Goal: Task Accomplishment & Management: Complete application form

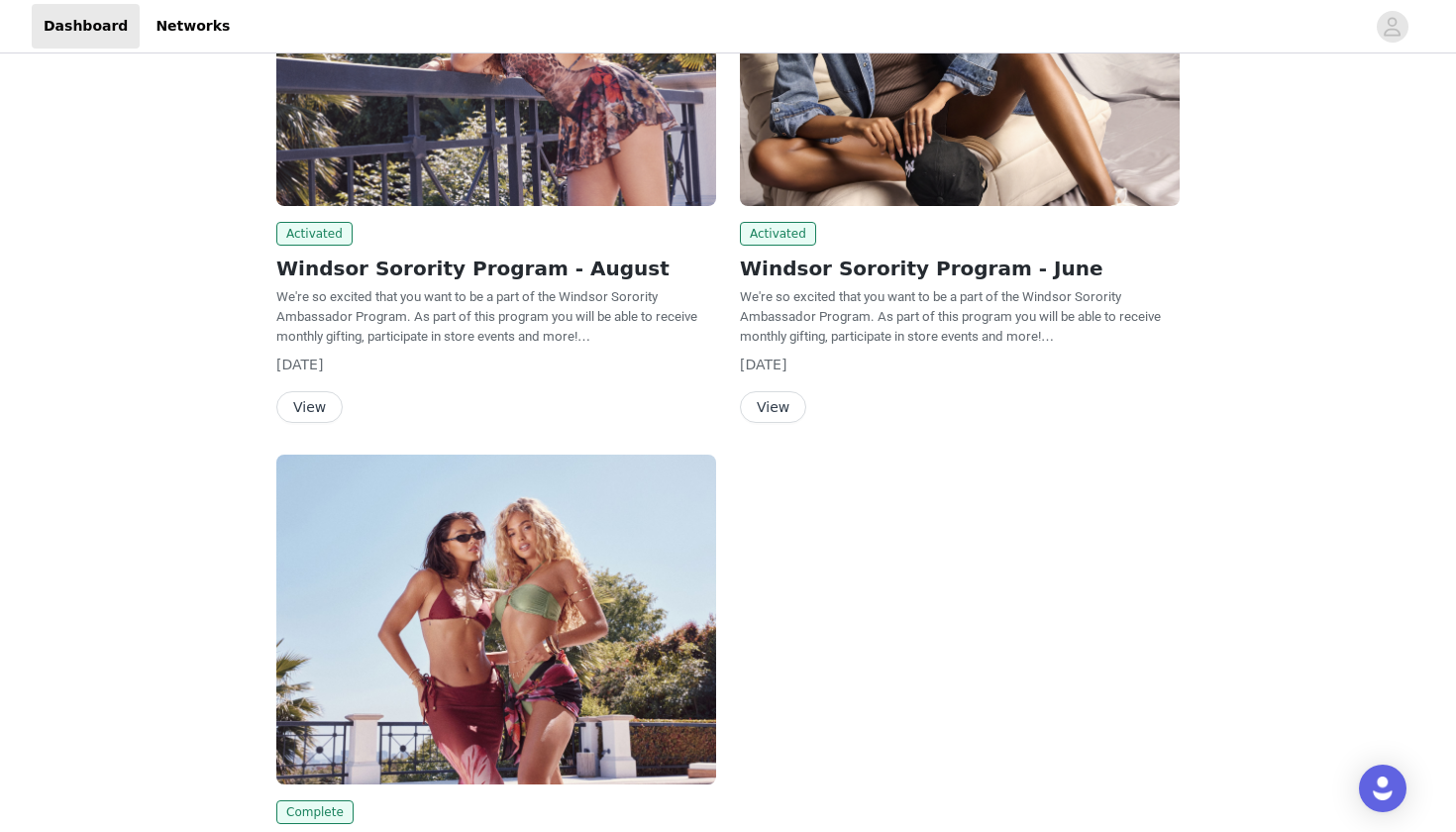
scroll to position [304, 0]
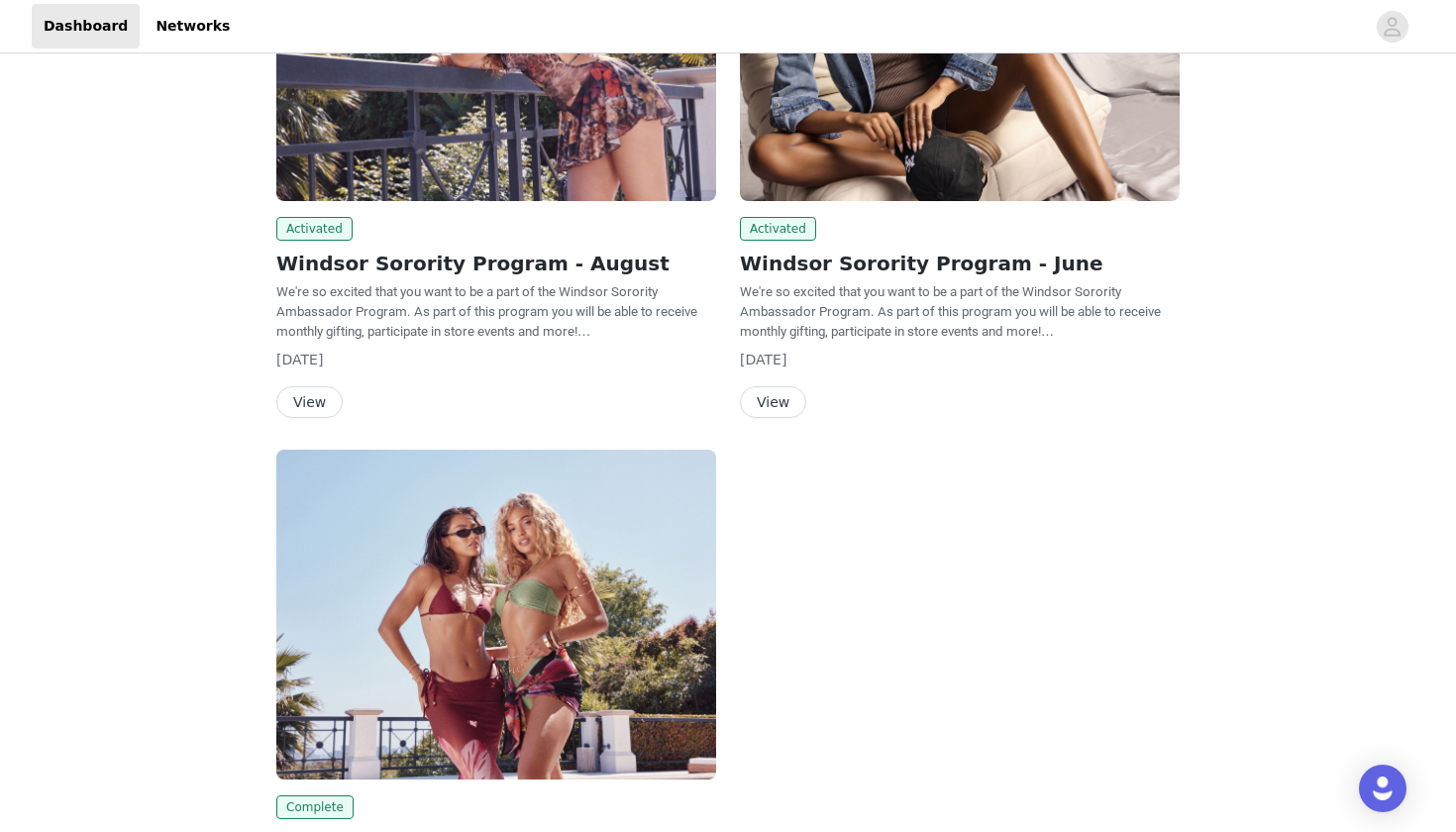
click at [295, 402] on button "View" at bounding box center [309, 403] width 67 height 32
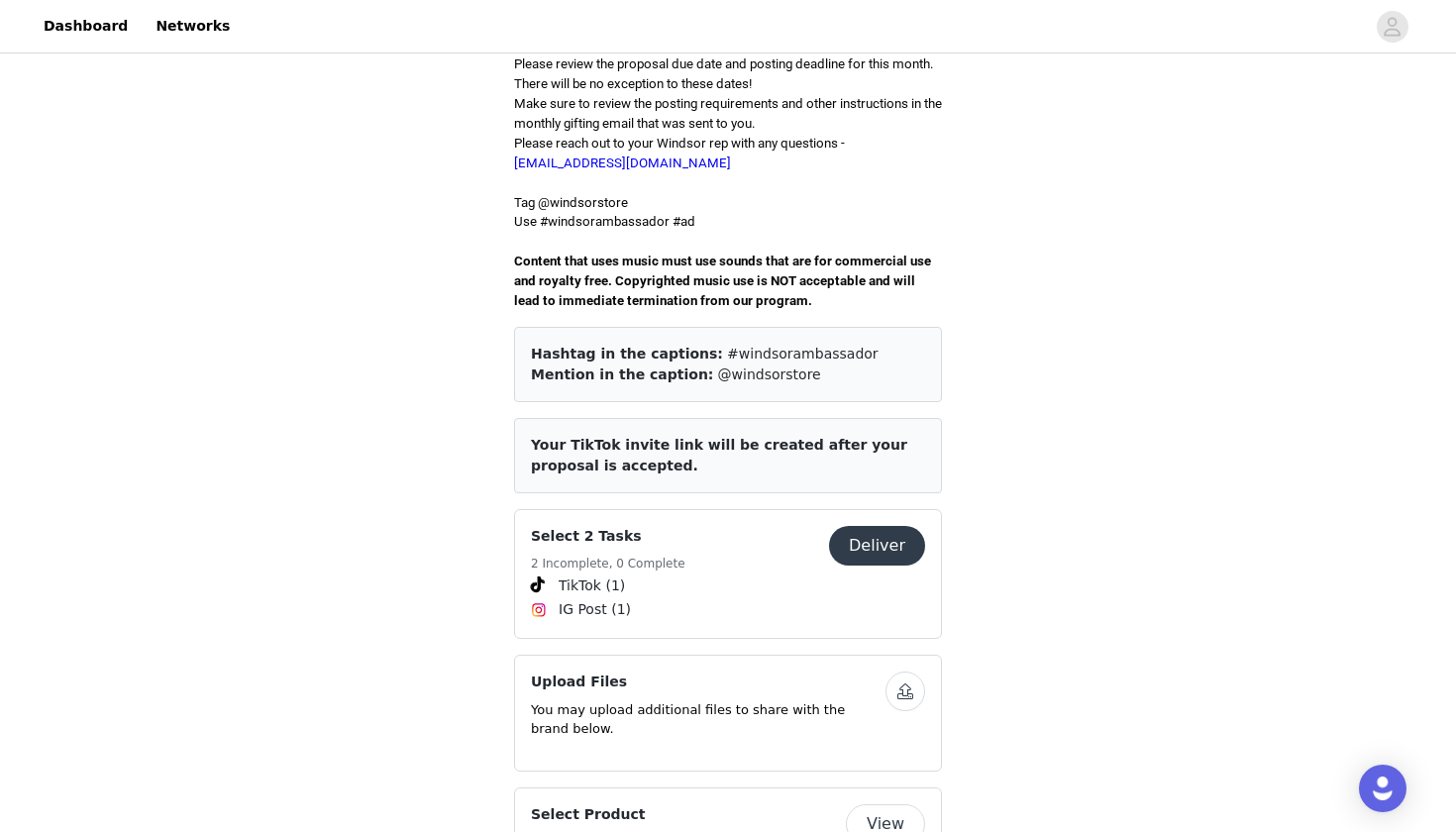
scroll to position [585, 0]
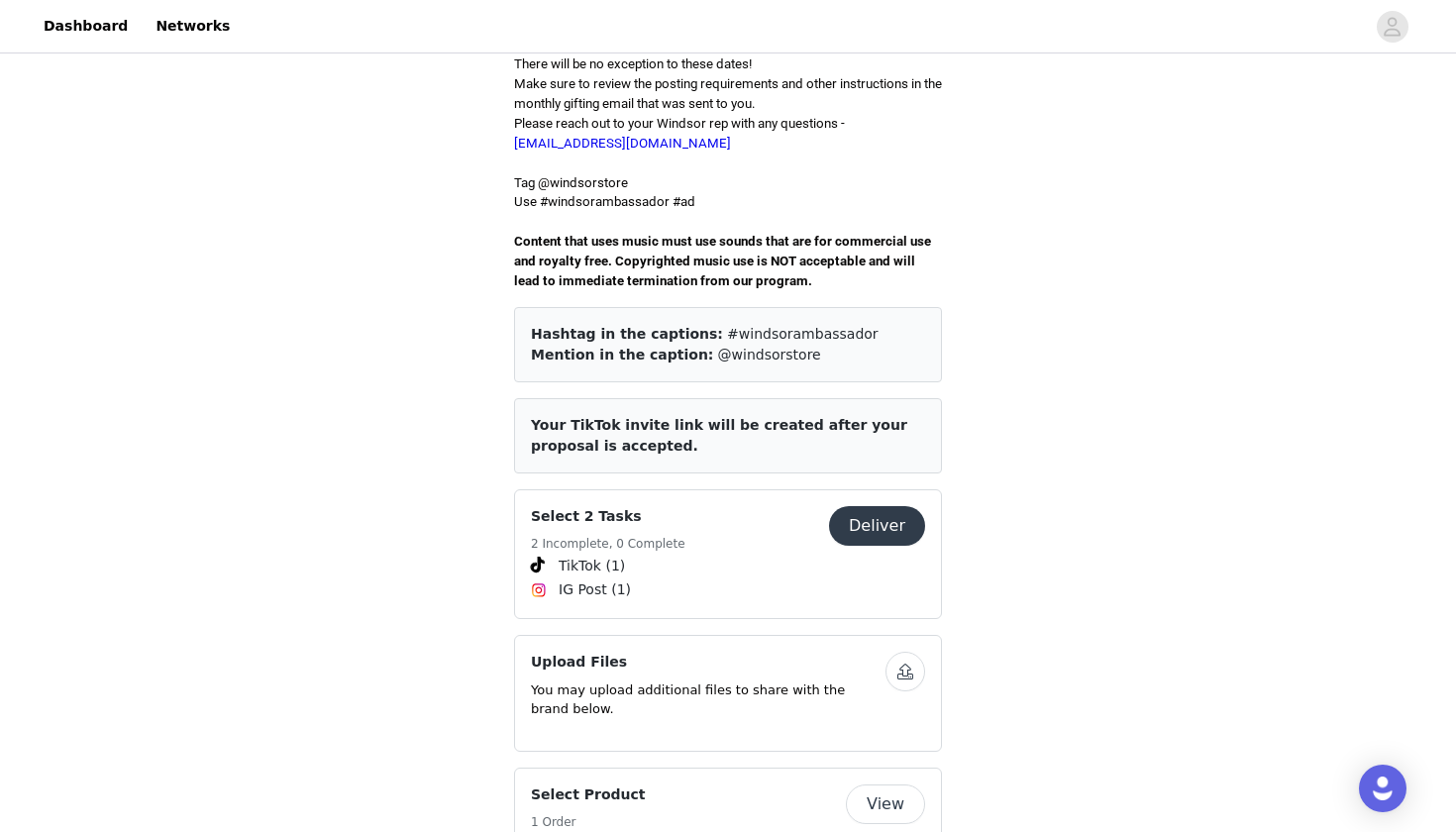
click at [880, 506] on button "Deliver" at bounding box center [877, 526] width 96 height 40
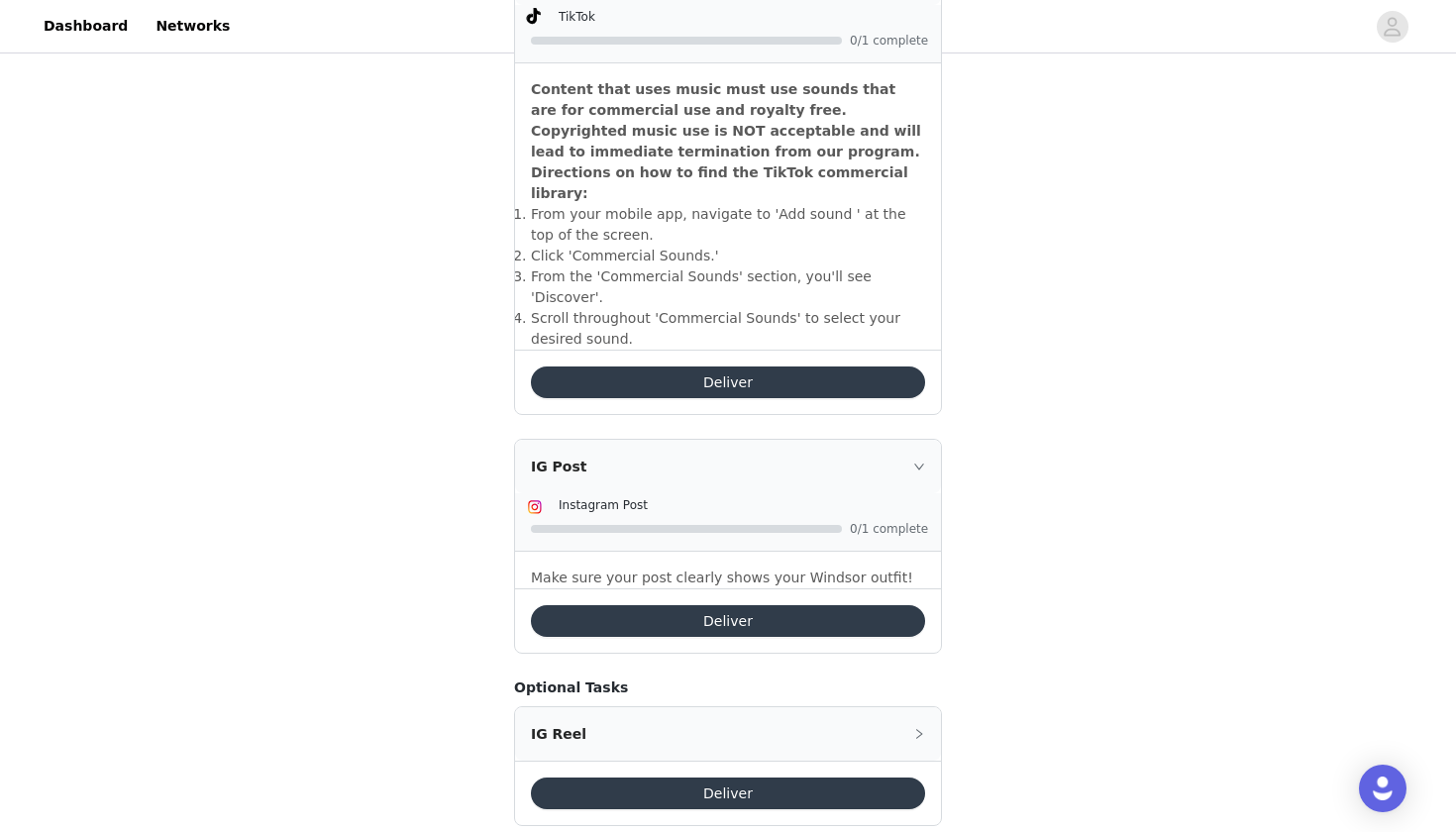
scroll to position [681, 0]
click at [837, 606] on button "Deliver" at bounding box center [728, 622] width 395 height 32
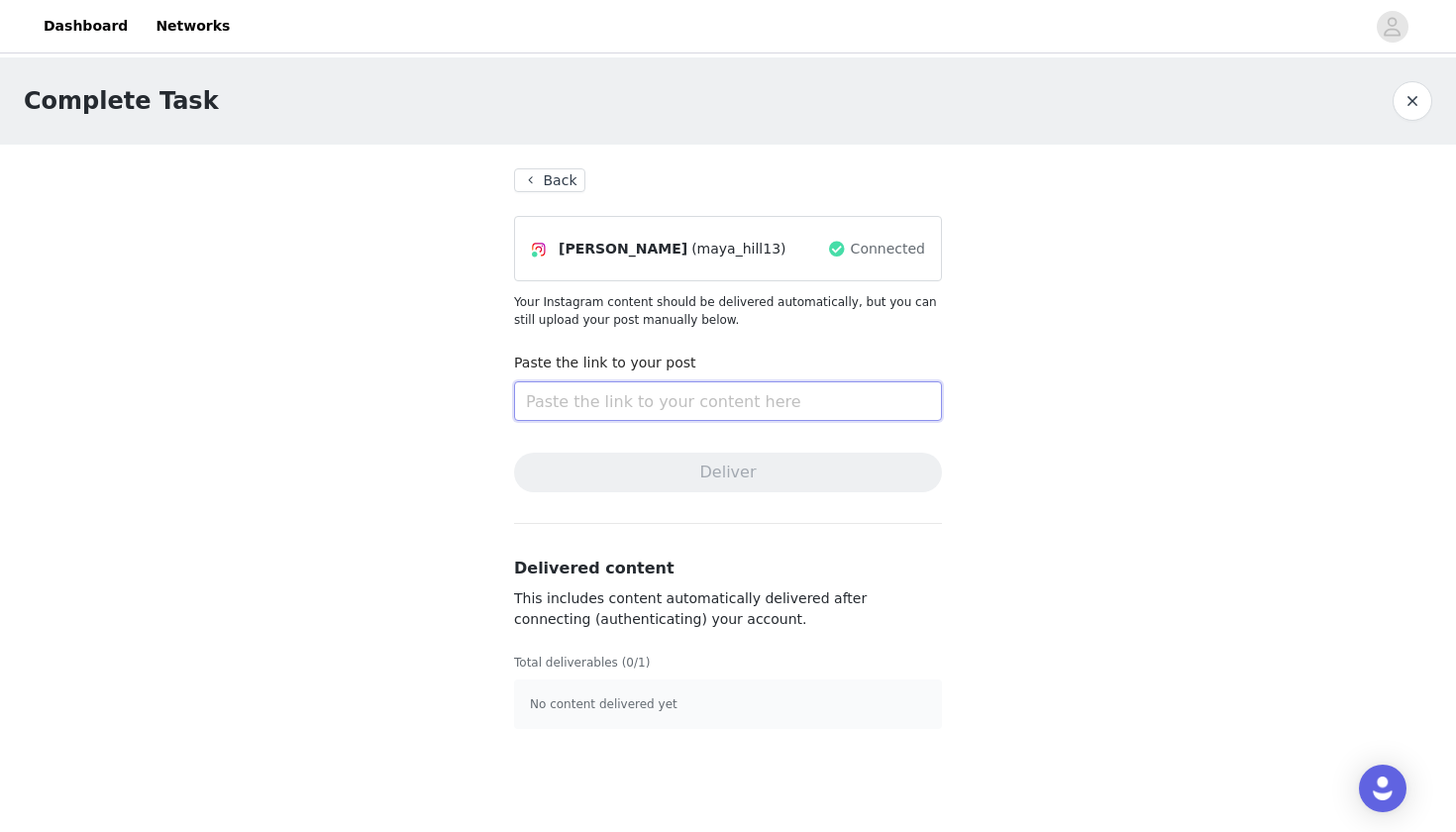
click at [727, 408] on input "text" at bounding box center [728, 402] width 428 height 40
click at [638, 408] on input "text" at bounding box center [728, 402] width 428 height 40
paste input "[URL][DOMAIN_NAME]"
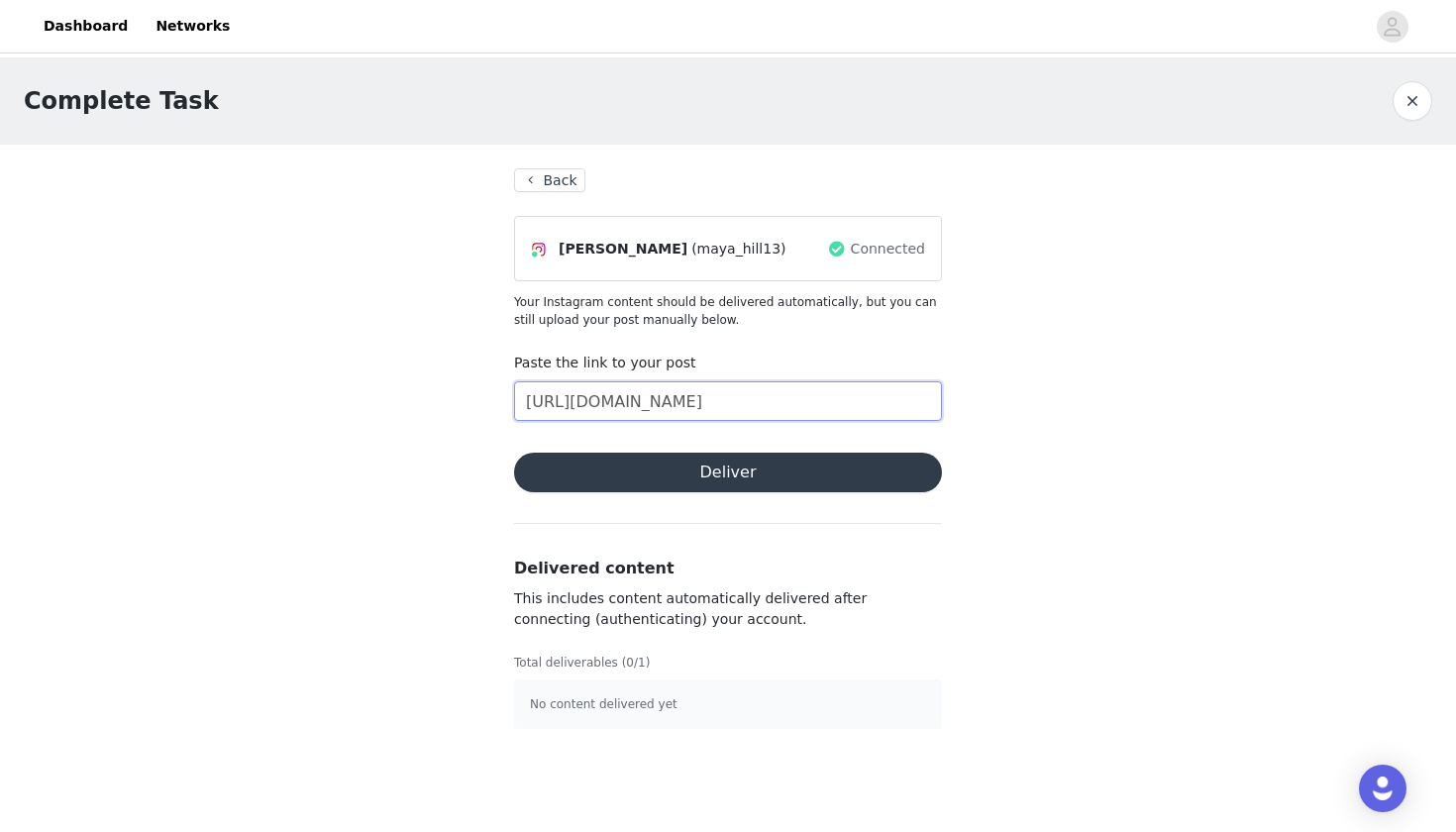
type input "[URL][DOMAIN_NAME]"
click at [658, 465] on button "Deliver" at bounding box center [728, 472] width 428 height 40
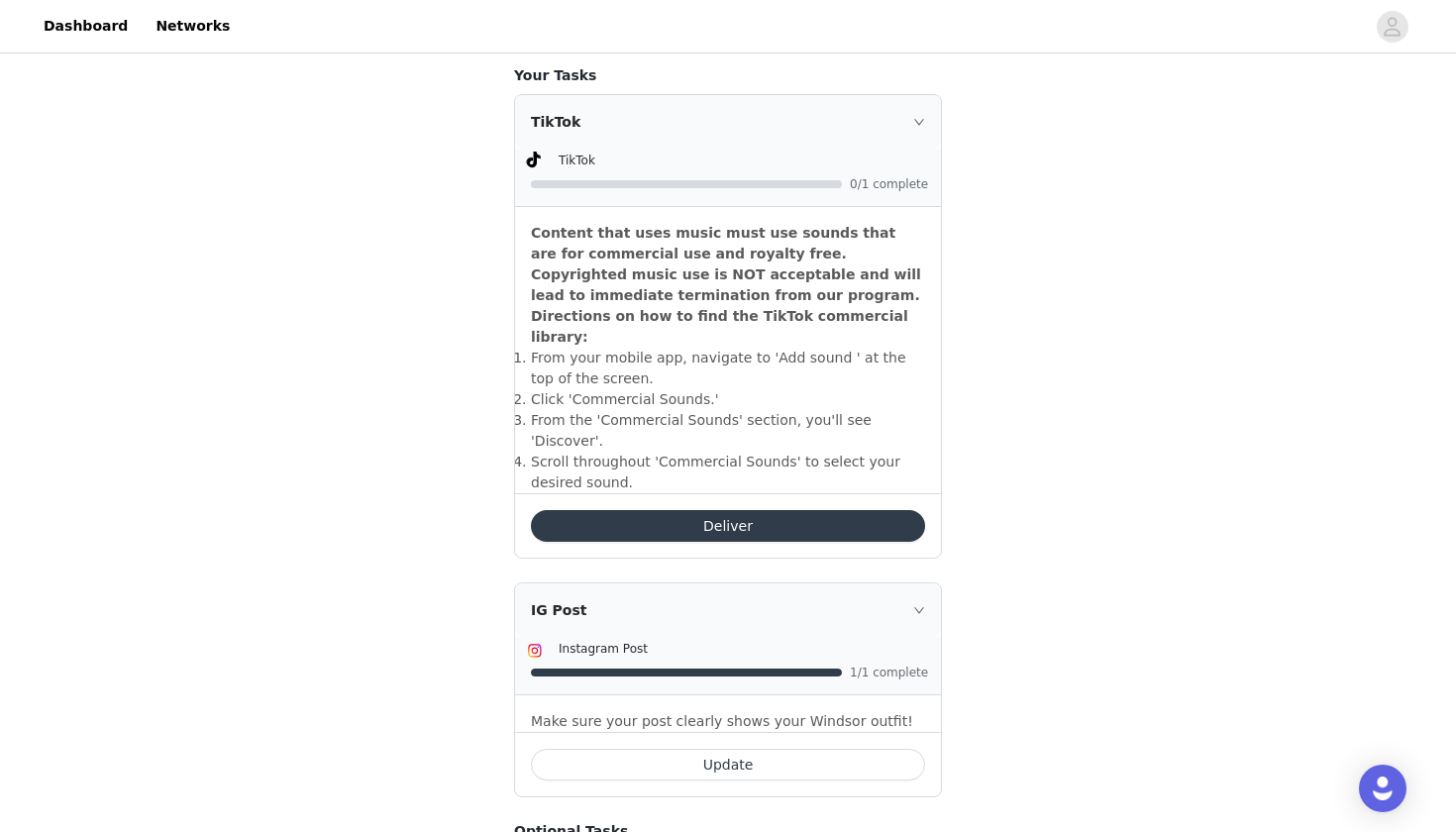
scroll to position [681, 0]
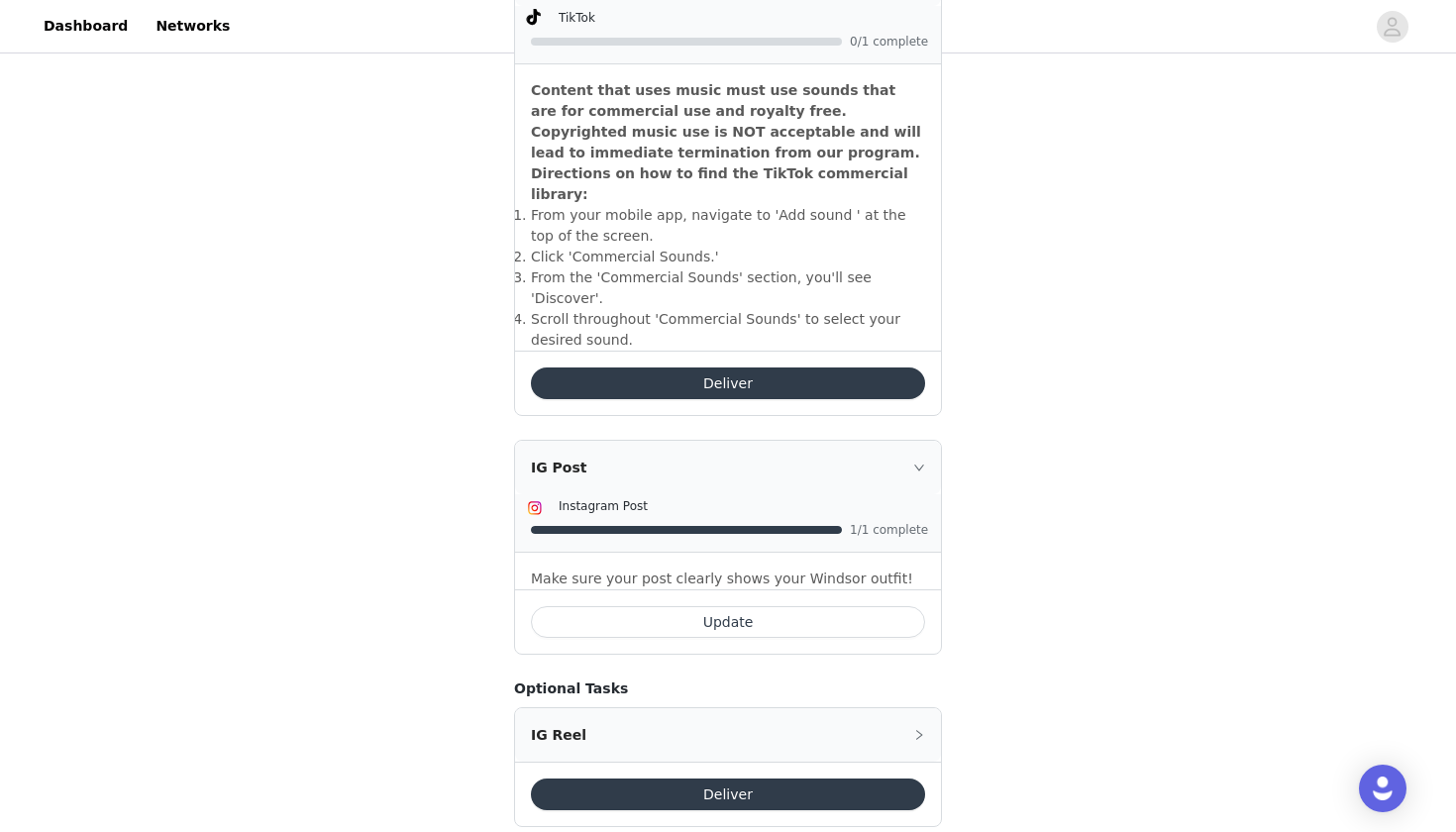
click at [769, 368] on button "Deliver" at bounding box center [728, 384] width 395 height 32
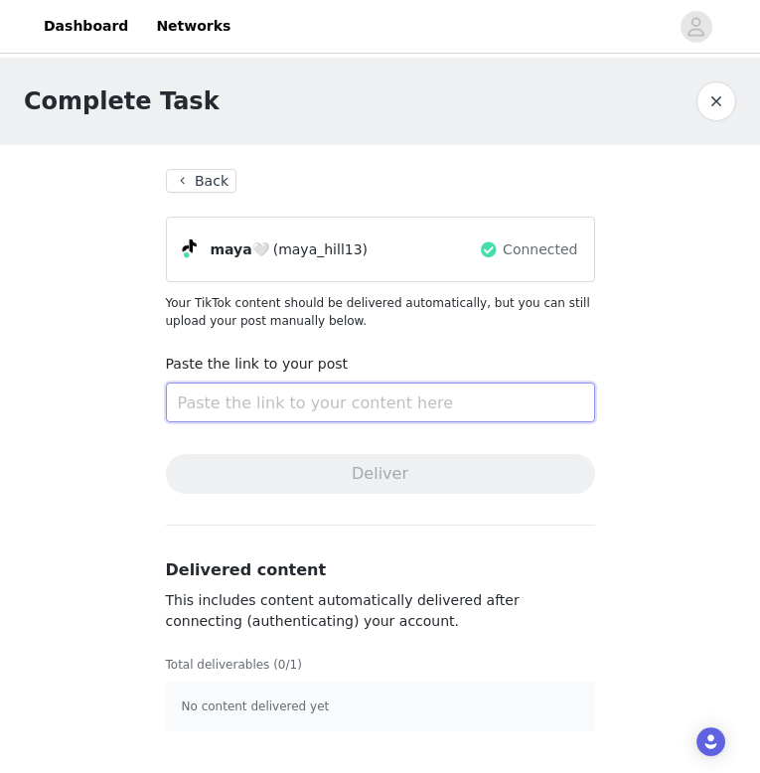
click at [335, 410] on input "text" at bounding box center [380, 403] width 429 height 40
paste input "[URL][DOMAIN_NAME]"
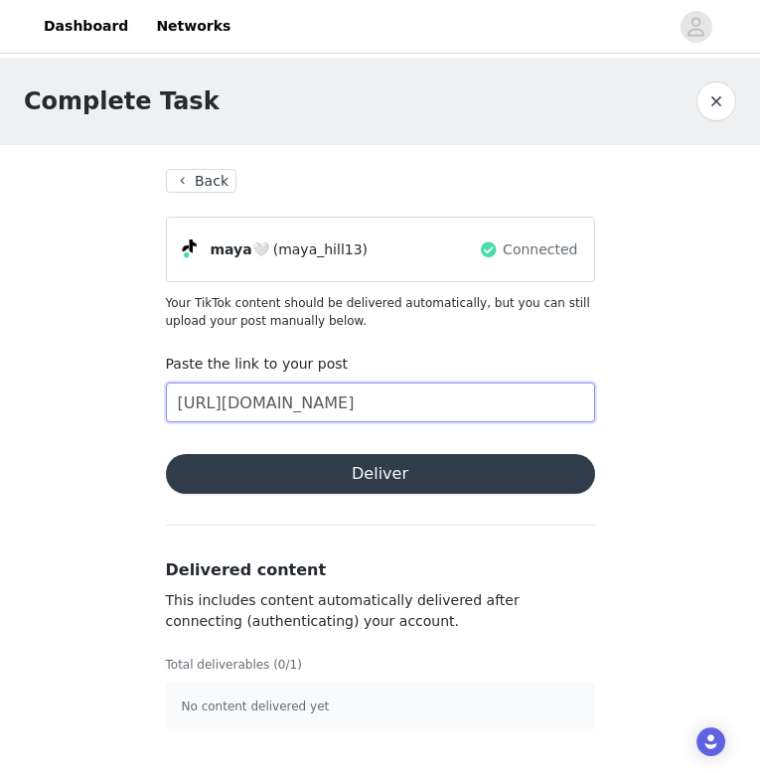
type input "[URL][DOMAIN_NAME]"
click at [306, 477] on button "Deliver" at bounding box center [380, 474] width 429 height 40
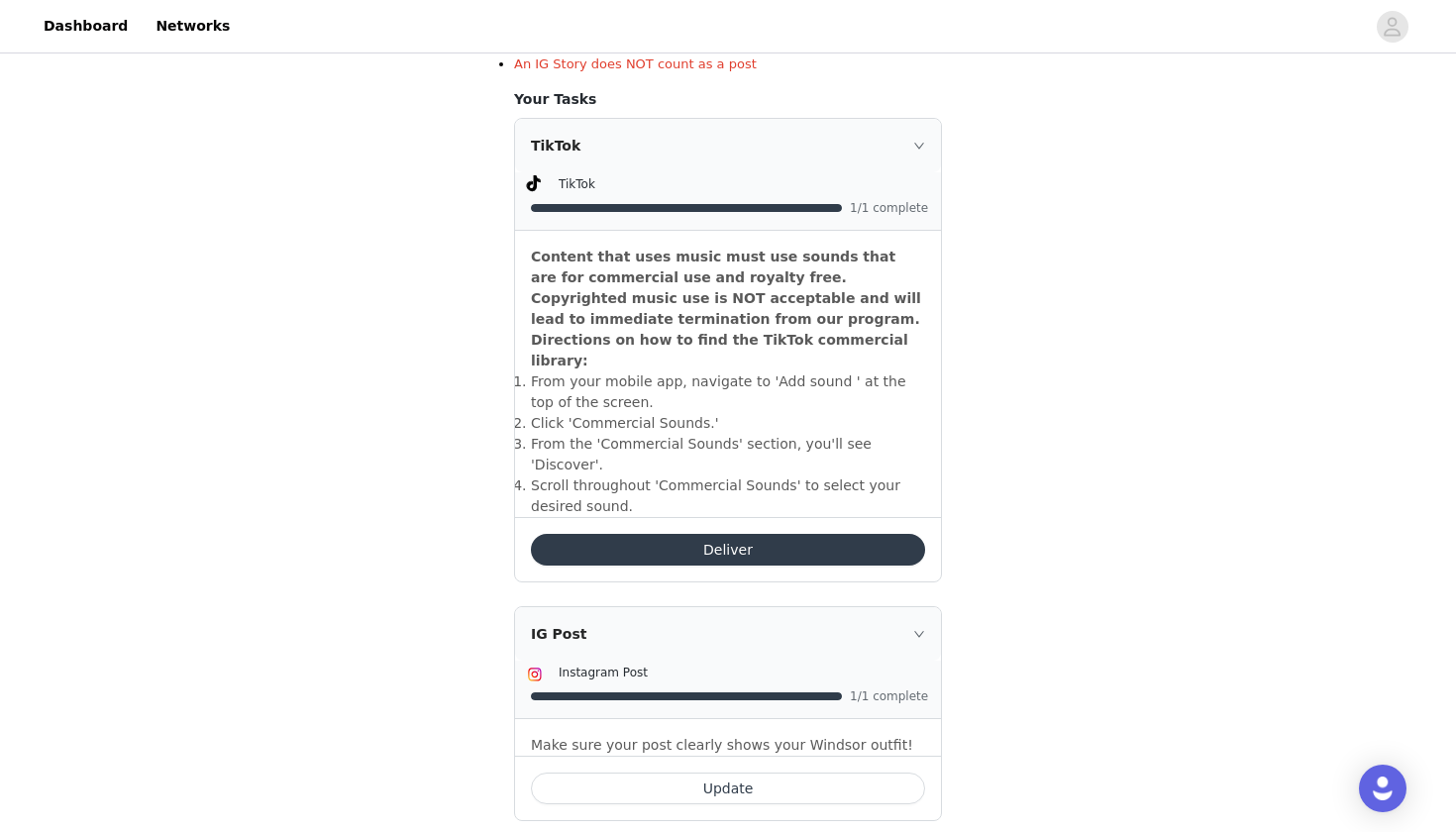
scroll to position [472, 0]
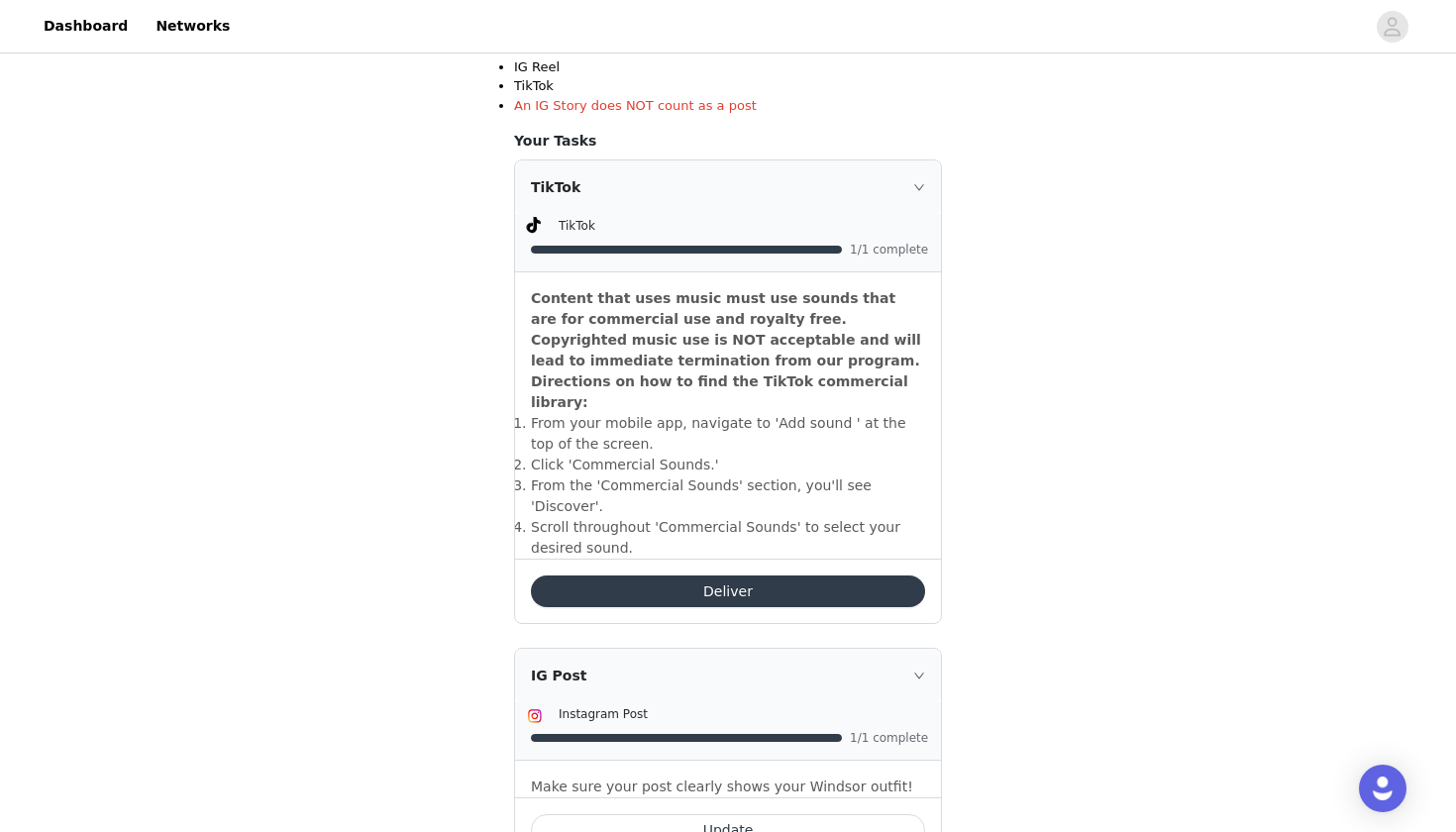
click at [601, 576] on button "Deliver" at bounding box center [728, 592] width 395 height 32
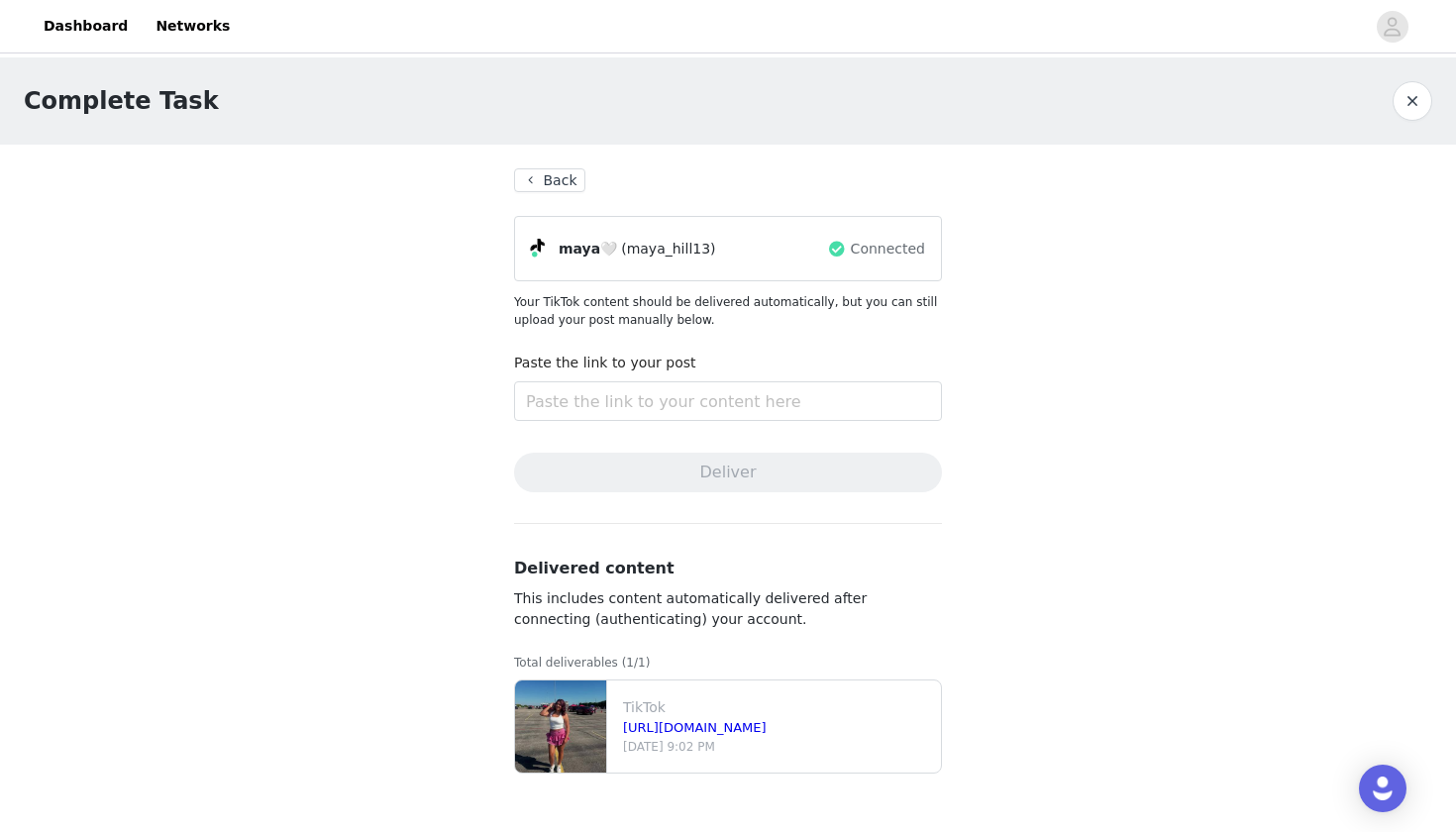
click at [535, 182] on button "Back" at bounding box center [550, 180] width 72 height 24
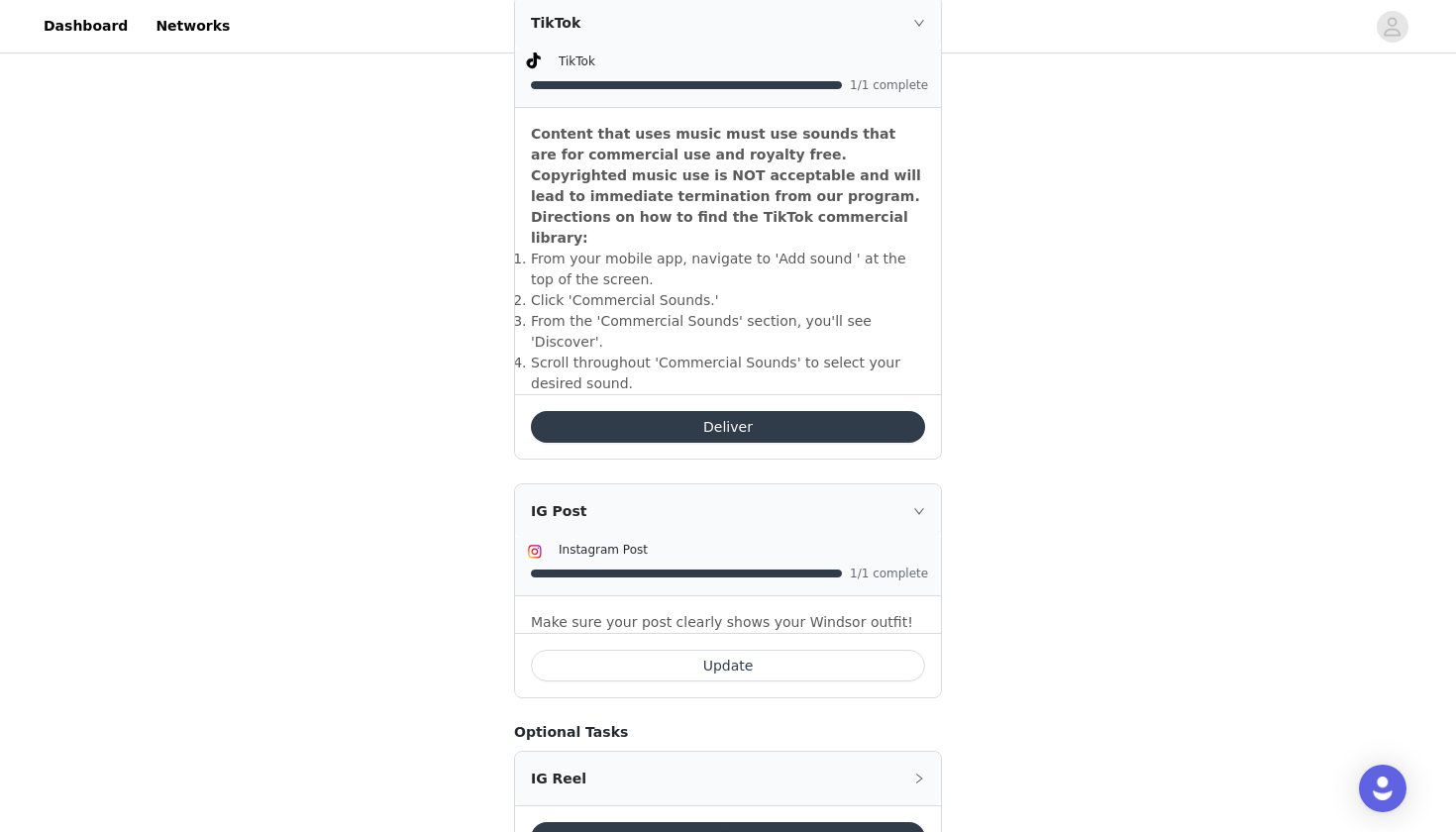
scroll to position [571, 0]
